Goal: Find specific page/section: Find specific page/section

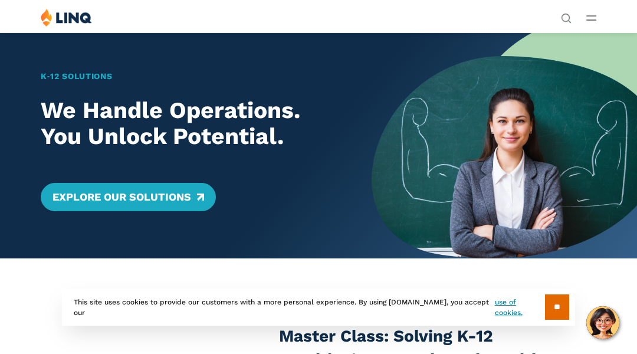
click at [59, 59] on div "K‑12 Solutions We Handle Operations. You Unlock Potential. Explore Our Solutions" at bounding box center [185, 145] width 371 height 226
